Goal: Task Accomplishment & Management: Use online tool/utility

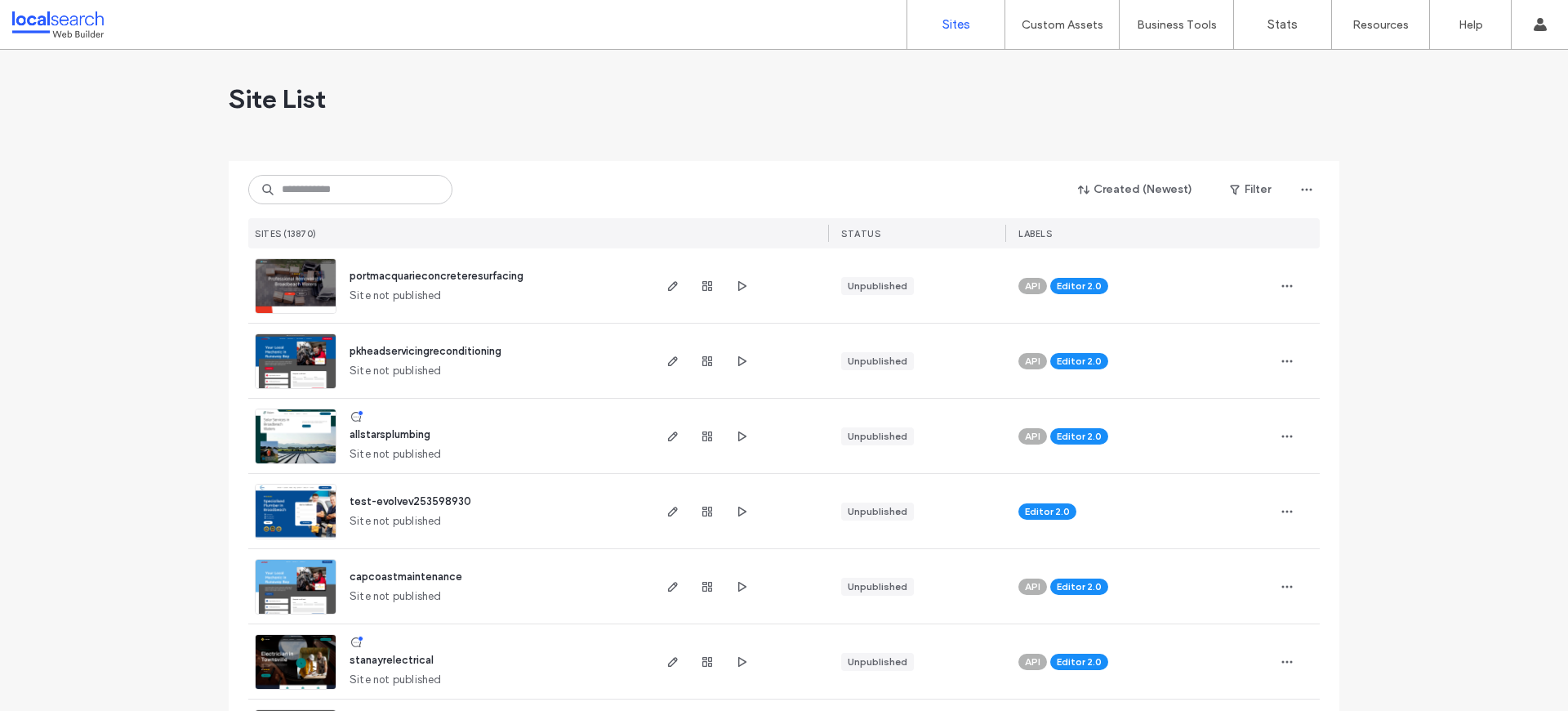
click at [300, 183] on input at bounding box center [350, 189] width 205 height 29
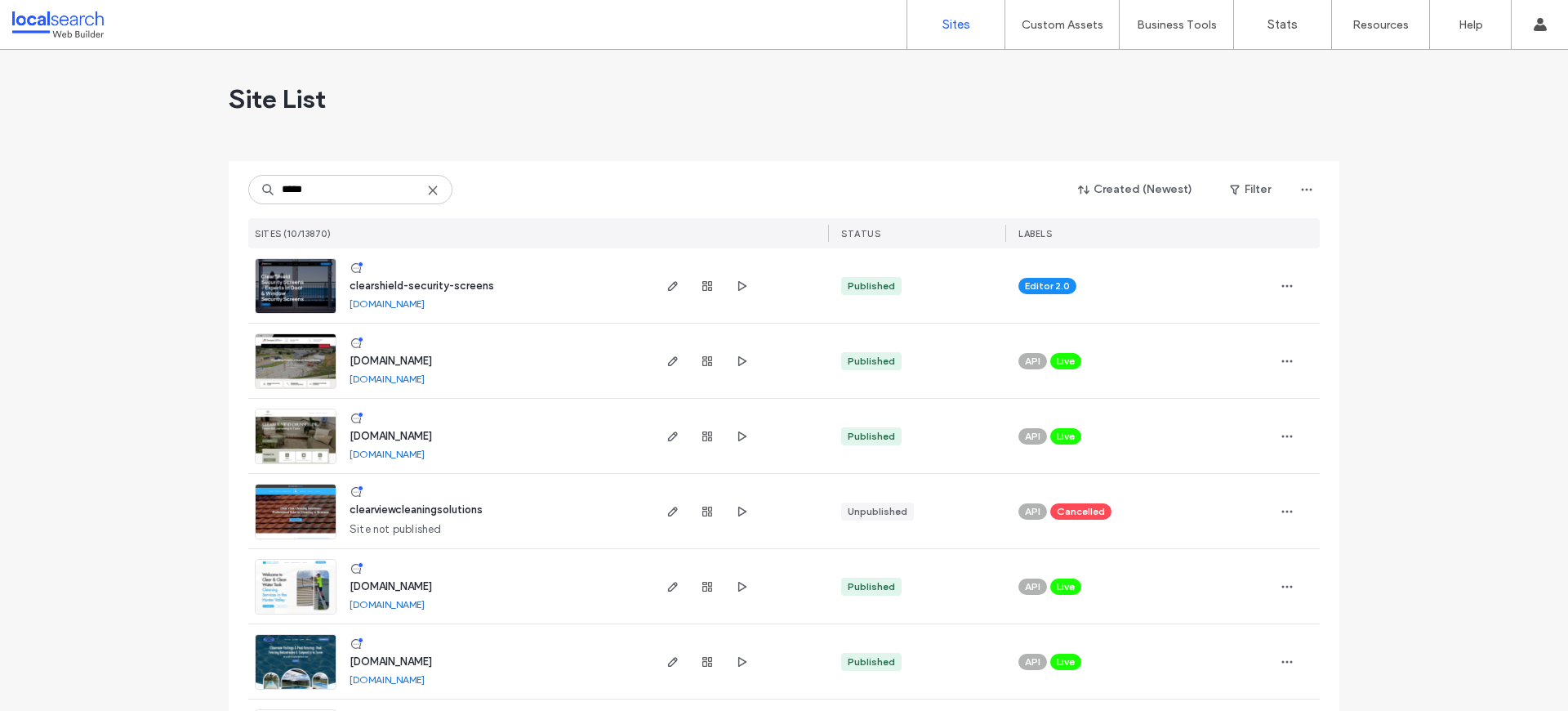
type input "*****"
click at [293, 371] on img at bounding box center [296, 390] width 80 height 111
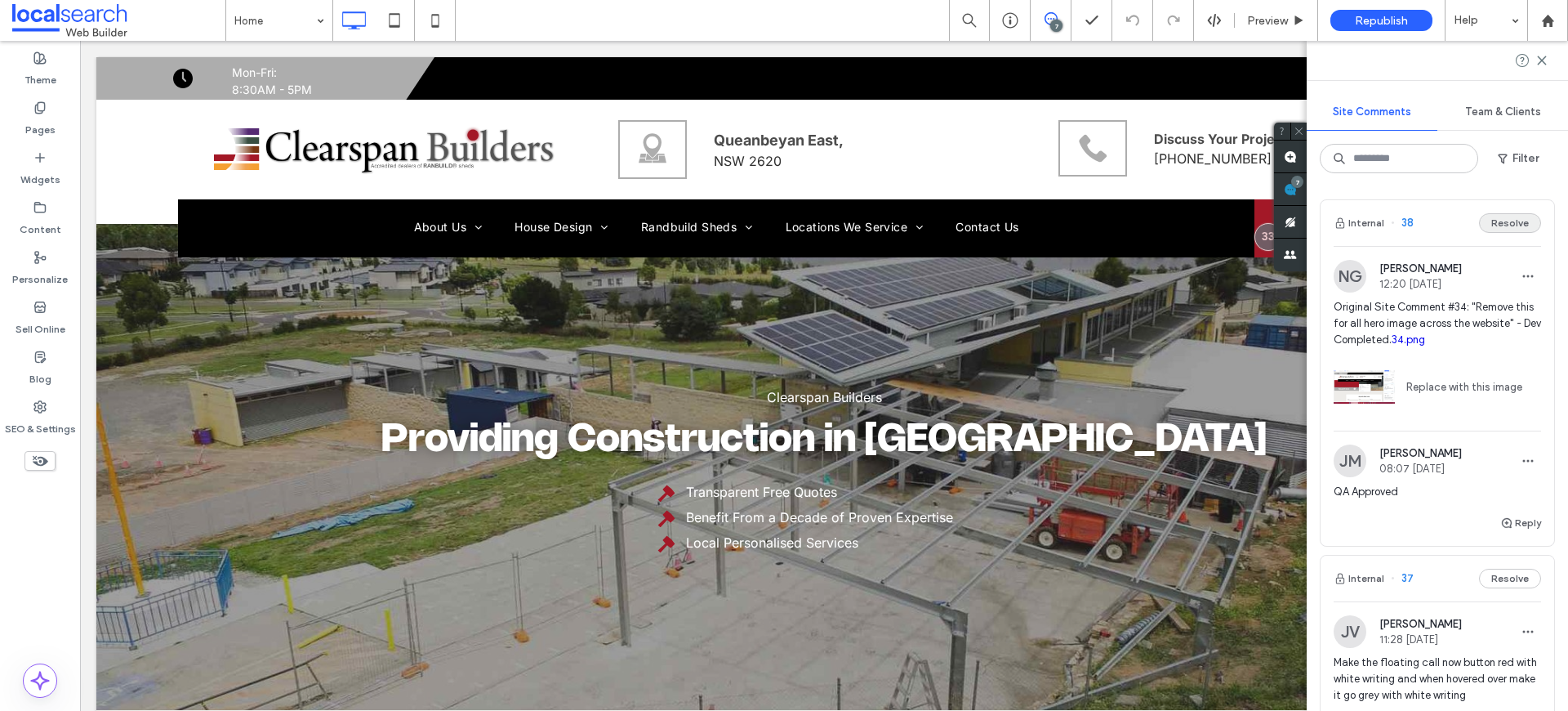
drag, startPoint x: 0, startPoint y: 0, endPoint x: 1530, endPoint y: 218, distance: 1545.5
click at [1530, 218] on button "Resolve" at bounding box center [1510, 222] width 62 height 20
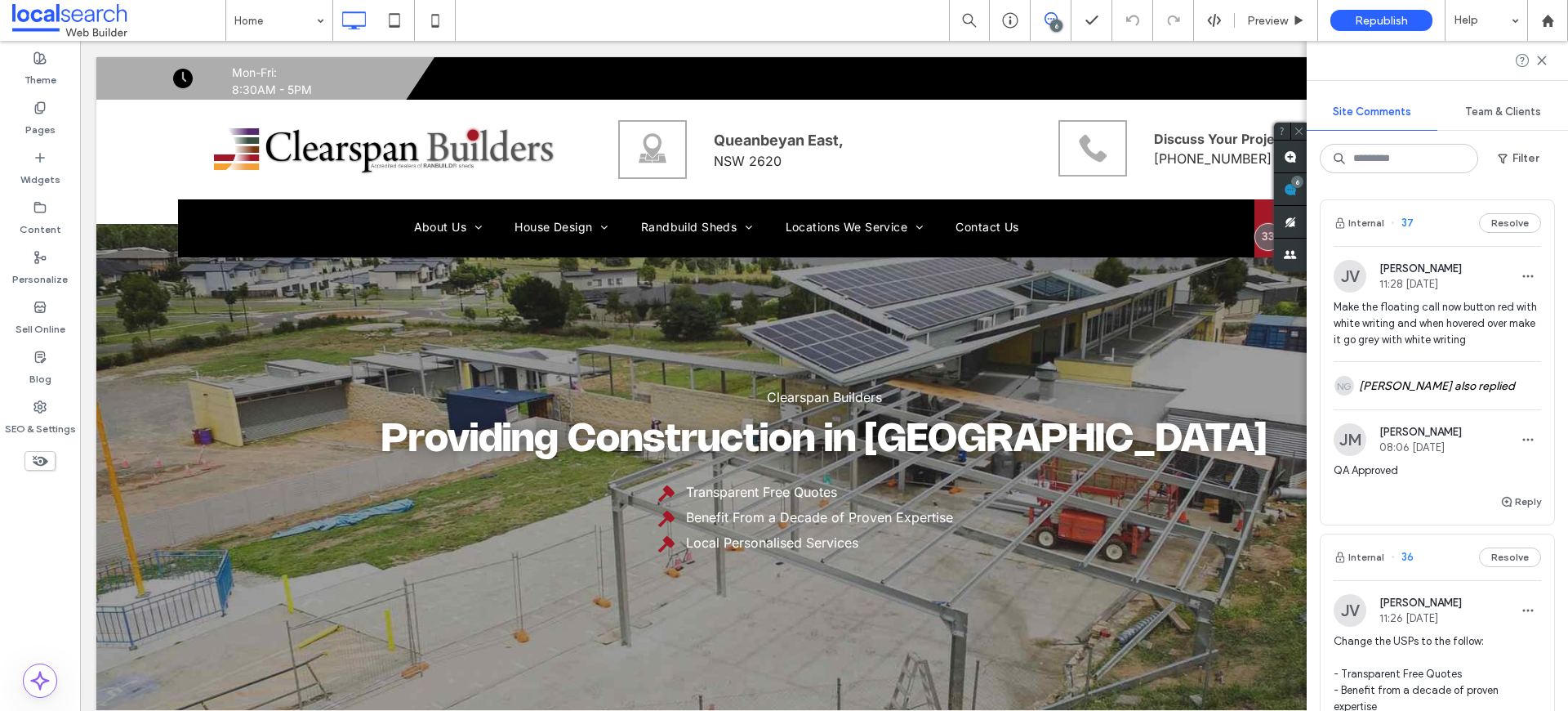
click at [1513, 222] on button "Resolve" at bounding box center [1510, 222] width 62 height 20
click at [1513, 547] on button "Resolve" at bounding box center [1510, 557] width 62 height 20
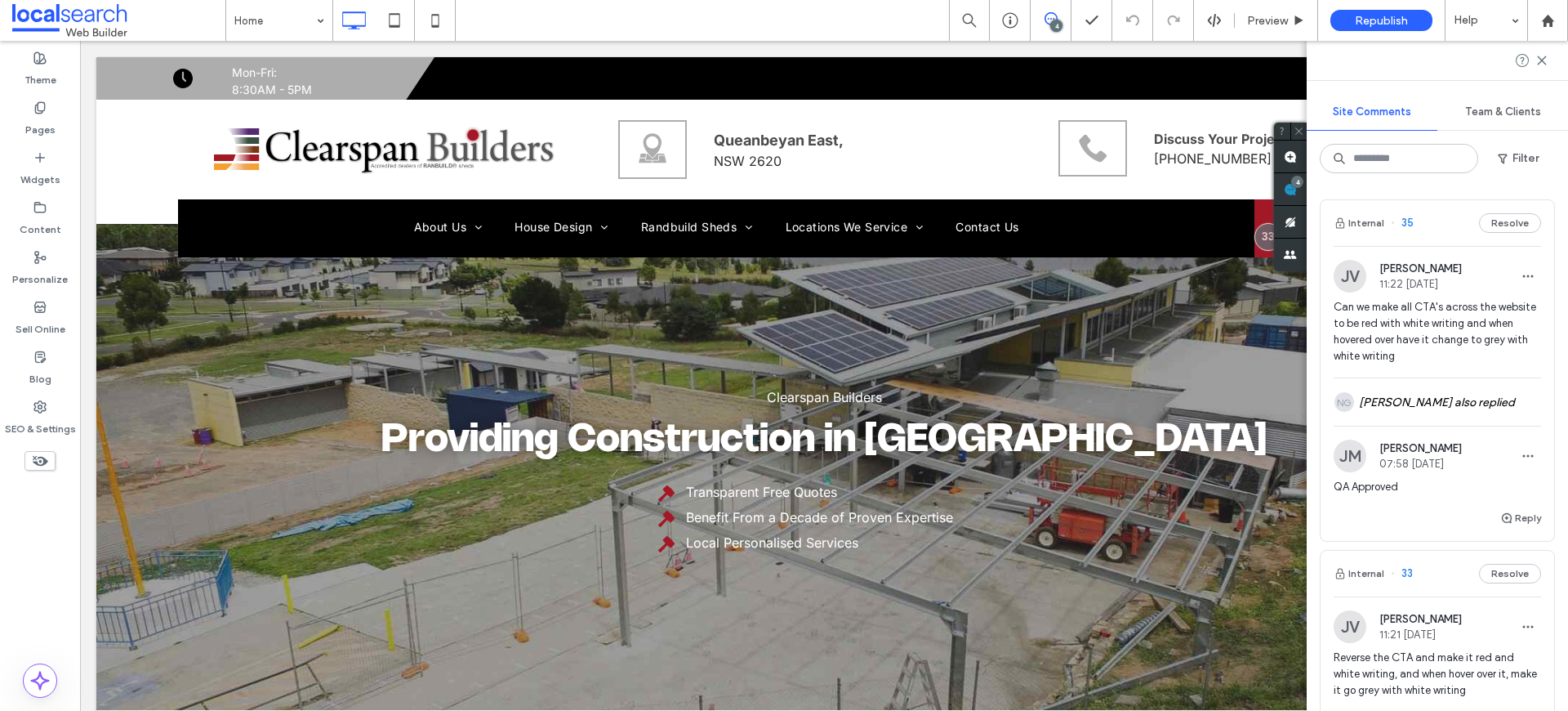
click at [1513, 222] on button "Resolve" at bounding box center [1510, 222] width 62 height 20
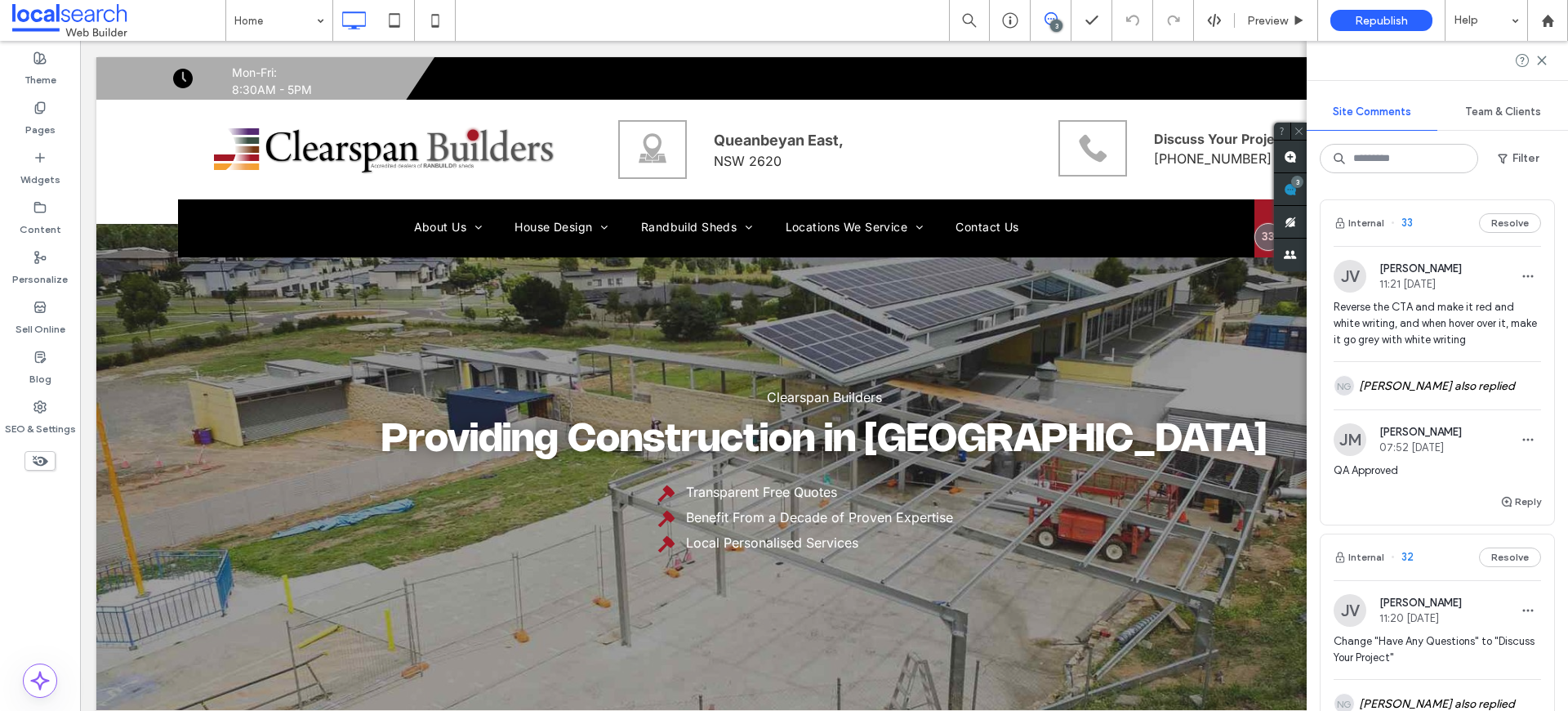
click at [1513, 222] on button "Resolve" at bounding box center [1510, 222] width 62 height 20
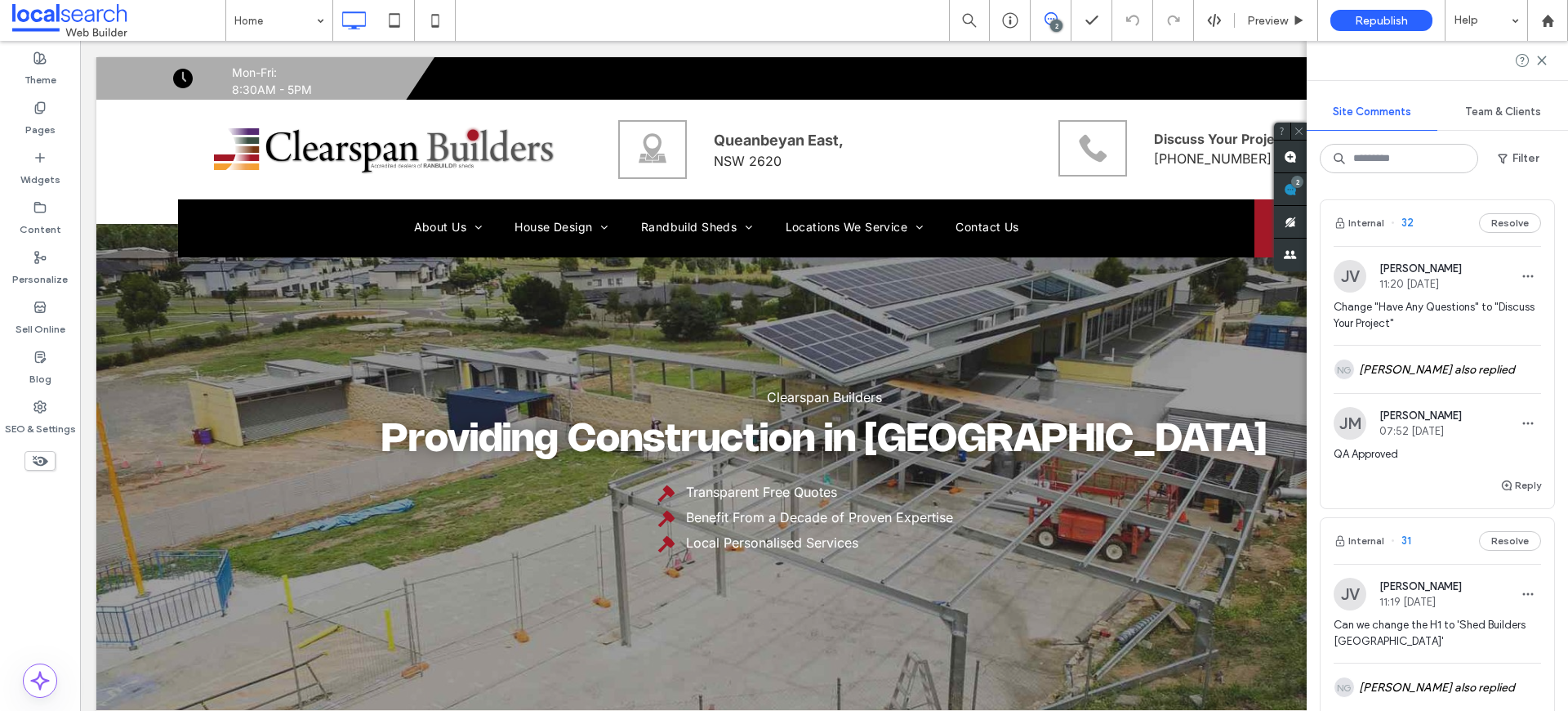
click at [1513, 222] on button "Resolve" at bounding box center [1510, 222] width 62 height 20
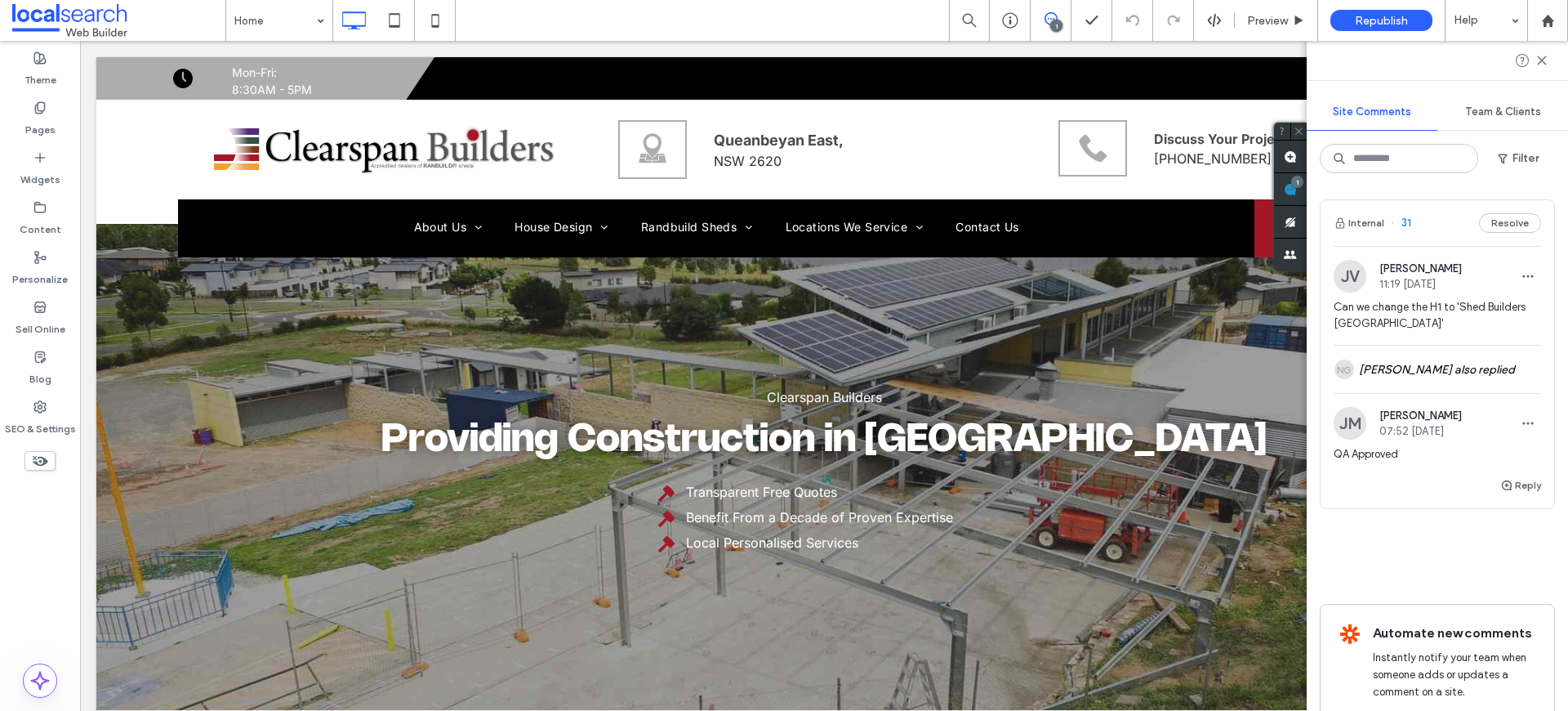
click at [1513, 222] on button "Resolve" at bounding box center [1510, 222] width 62 height 20
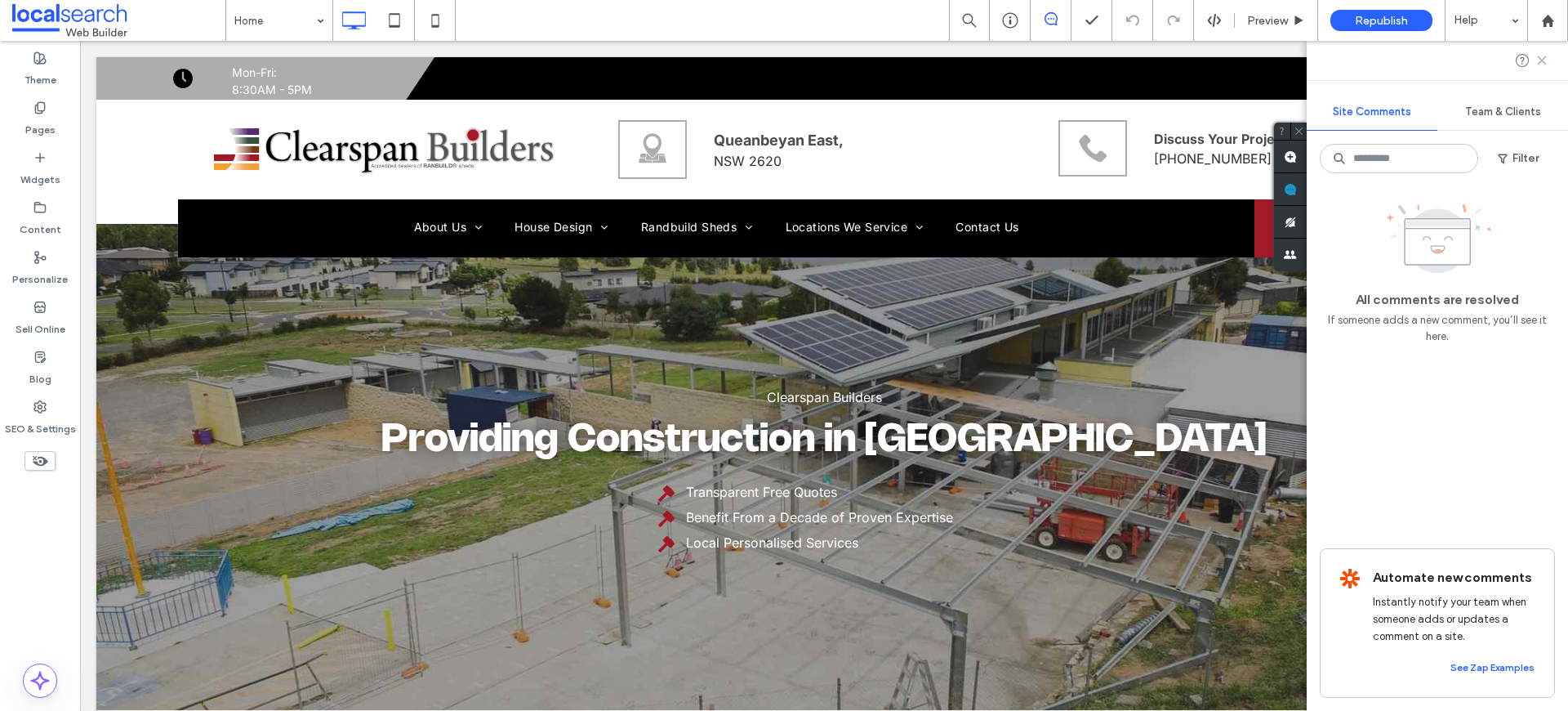
click at [1541, 54] on icon at bounding box center [1542, 61] width 13 height 13
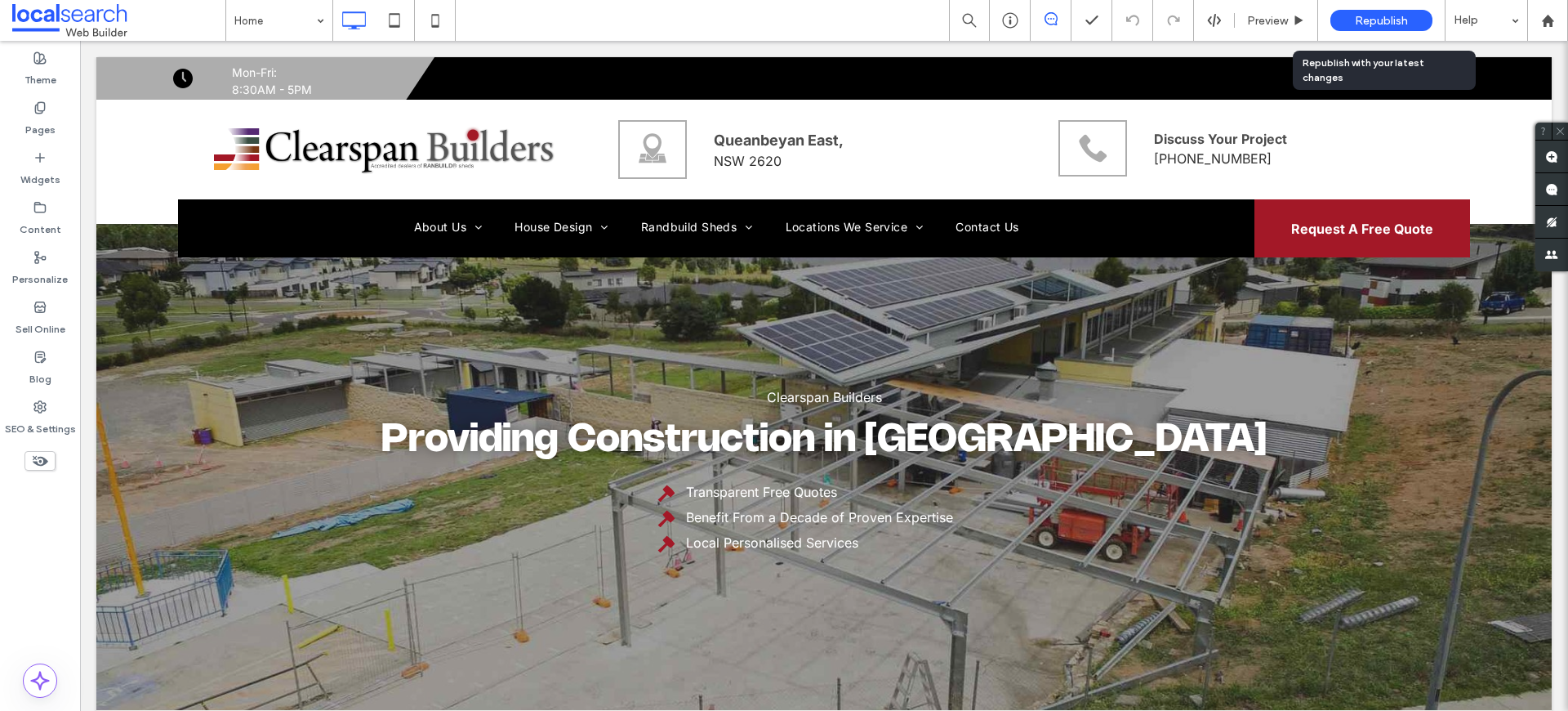
click at [1368, 16] on span "Republish" at bounding box center [1381, 21] width 53 height 14
